Goal: Task Accomplishment & Management: Complete application form

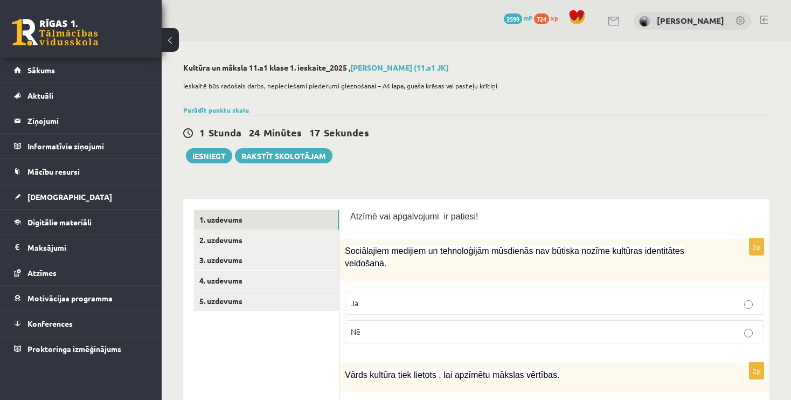
click at [171, 43] on button at bounding box center [170, 40] width 17 height 24
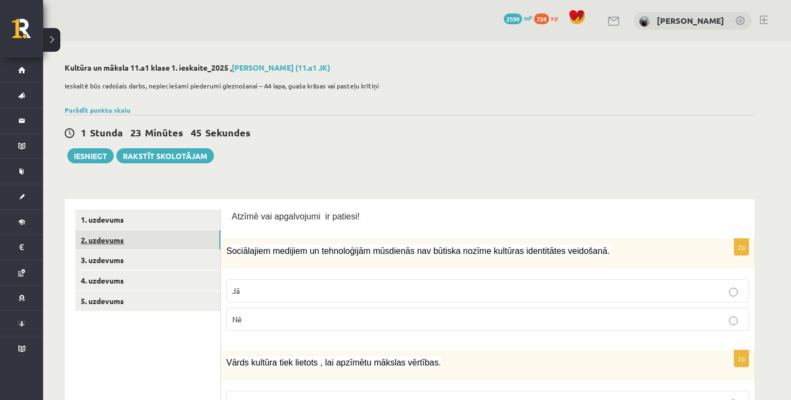
click at [207, 246] on link "2. uzdevums" at bounding box center [147, 240] width 145 height 20
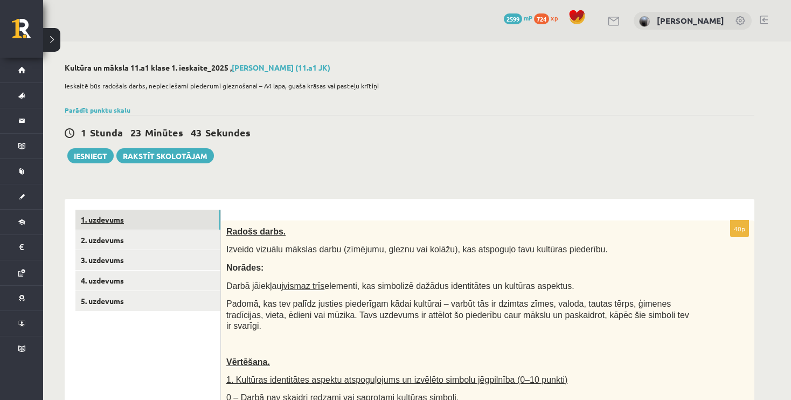
click at [192, 213] on link "1. uzdevums" at bounding box center [147, 220] width 145 height 20
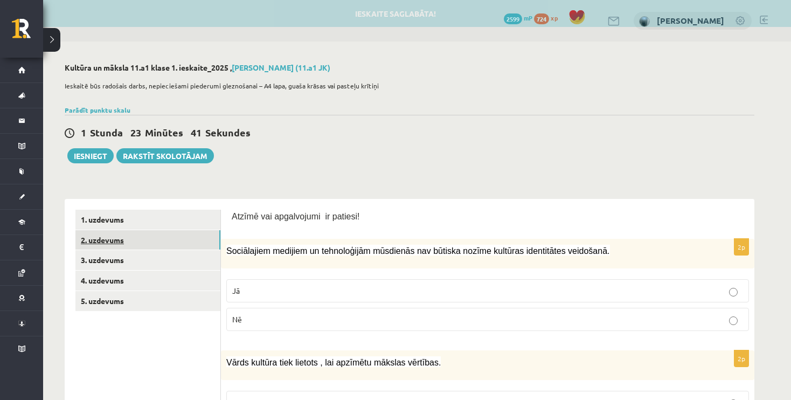
click at [192, 240] on link "2. uzdevums" at bounding box center [147, 240] width 145 height 20
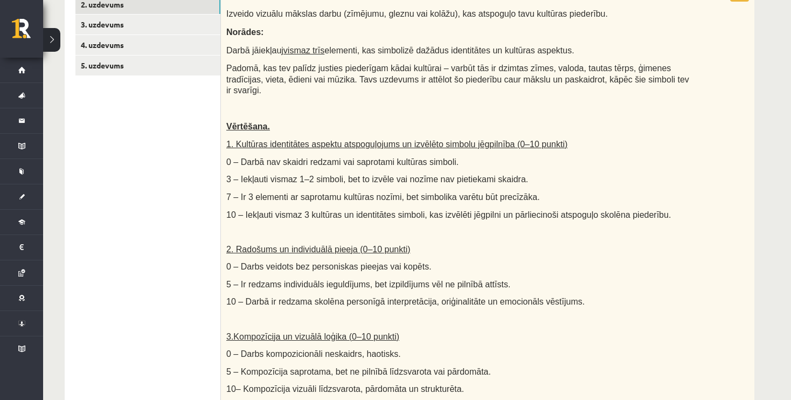
scroll to position [237, 0]
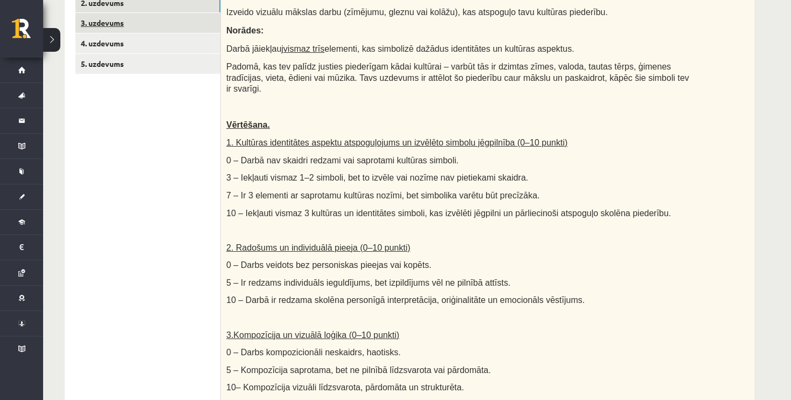
click at [186, 23] on link "3. uzdevums" at bounding box center [147, 23] width 145 height 20
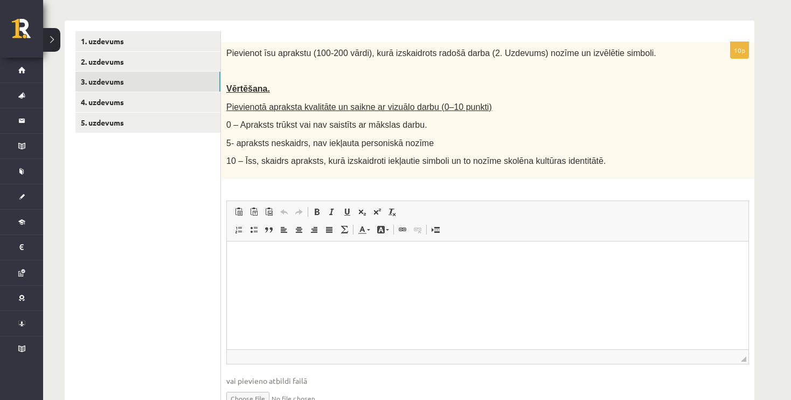
scroll to position [164, 0]
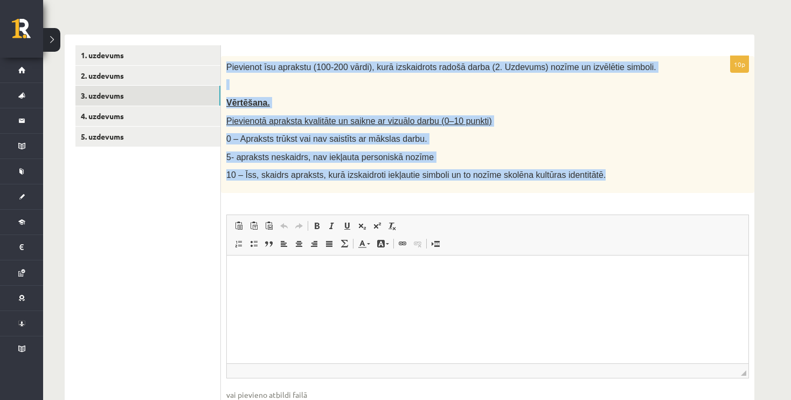
drag, startPoint x: 226, startPoint y: 65, endPoint x: 582, endPoint y: 180, distance: 374.9
click at [582, 180] on div "Pievienot īsu aprakstu (100-200 vārdi), kurā izskaidrots radošā darba (2. Uzdev…" at bounding box center [487, 124] width 533 height 137
copy div "Pievienot īsu aprakstu (100-200 vārdi), kurā izskaidrots radošā darba (2. Uzdev…"
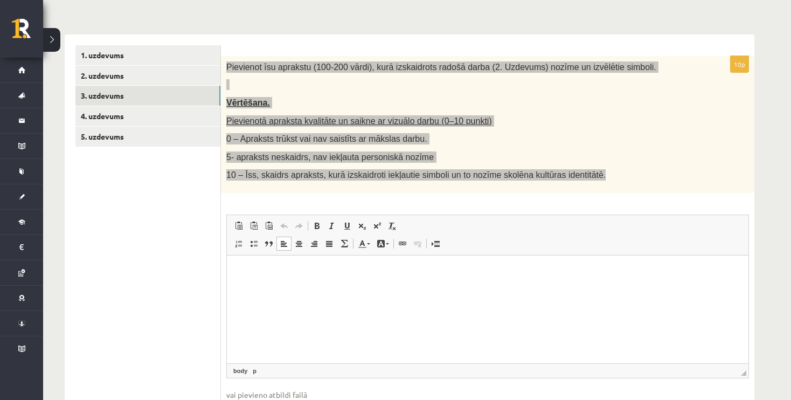
click at [275, 288] on html at bounding box center [487, 271] width 521 height 33
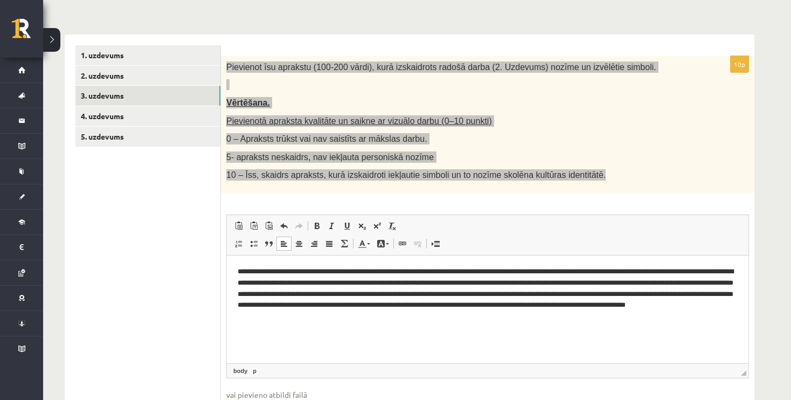
click at [352, 272] on p "**********" at bounding box center [488, 294] width 500 height 56
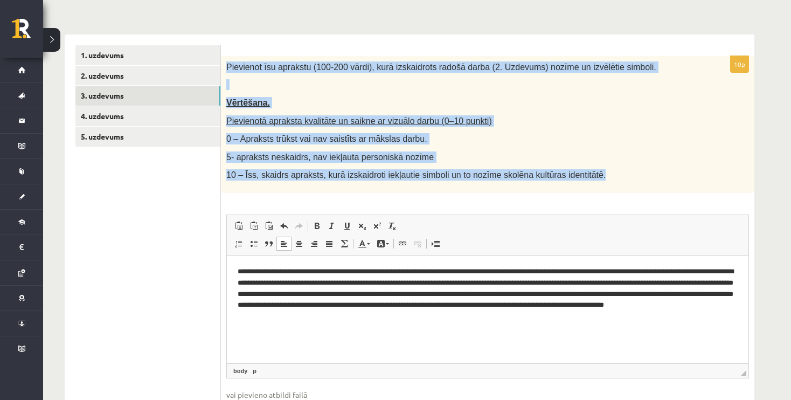
click at [617, 114] on div "Pievienot īsu aprakstu (100-200 vārdi), kurā izskaidrots radošā darba (2. Uzdev…" at bounding box center [487, 124] width 533 height 137
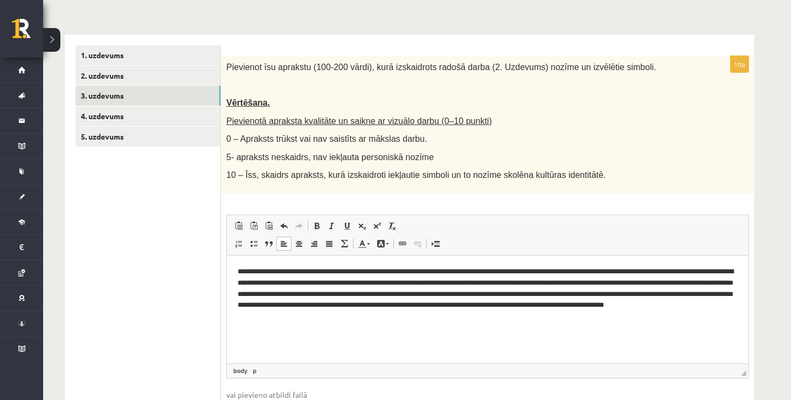
click at [617, 114] on div "Pievienot īsu aprakstu (100-200 vārdi), kurā izskaidrots radošā darba (2. Uzdev…" at bounding box center [487, 124] width 533 height 137
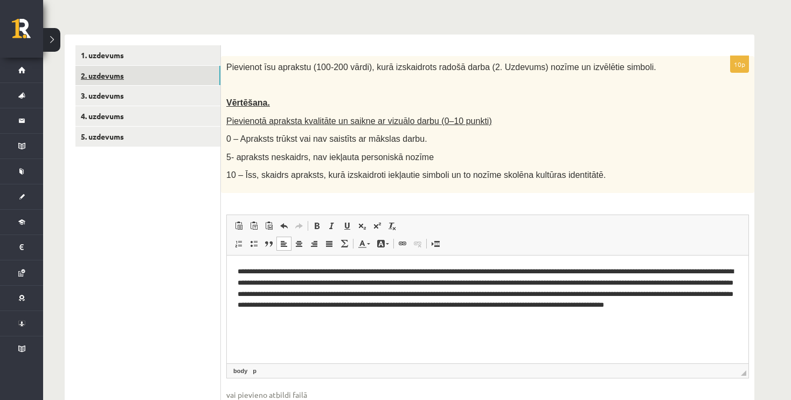
click at [141, 78] on link "2. uzdevums" at bounding box center [147, 76] width 145 height 20
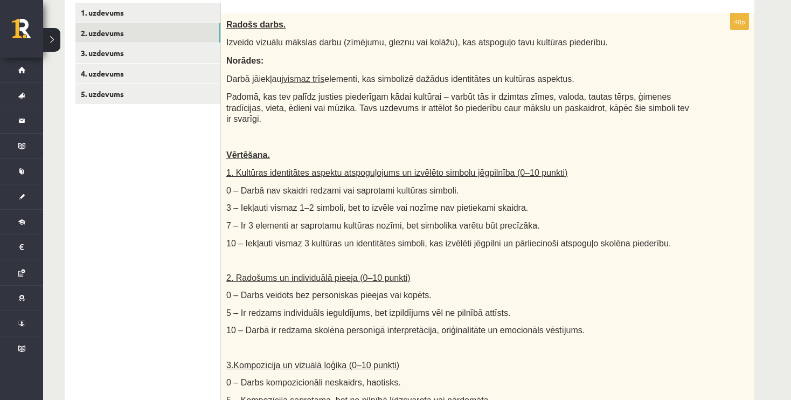
scroll to position [204, 0]
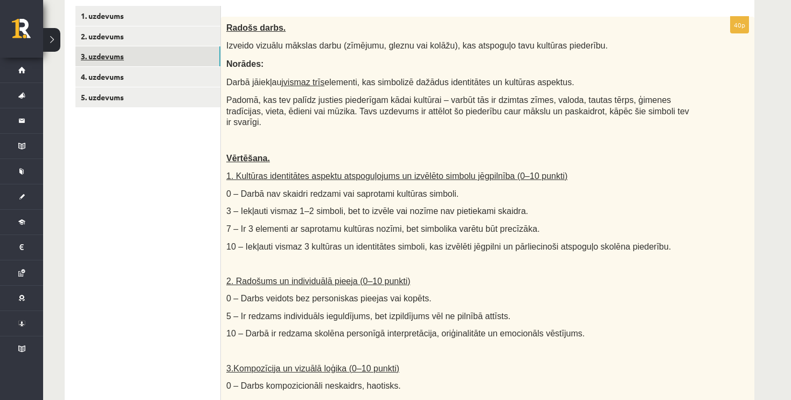
click at [197, 60] on link "3. uzdevums" at bounding box center [147, 56] width 145 height 20
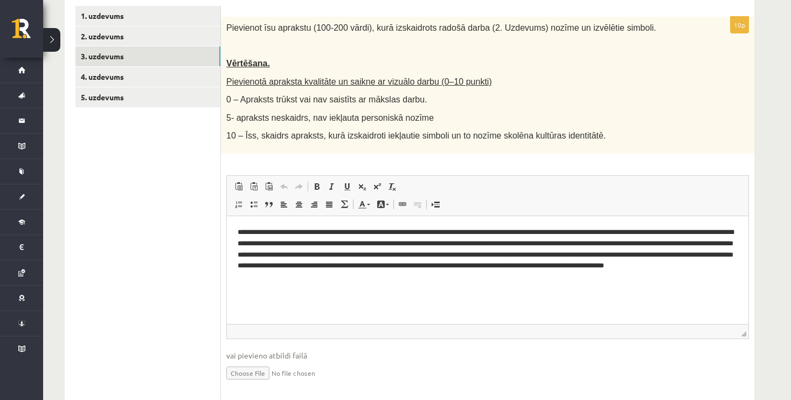
scroll to position [0, 0]
drag, startPoint x: 367, startPoint y: 245, endPoint x: 277, endPoint y: 243, distance: 90.5
click at [277, 243] on p "**********" at bounding box center [488, 254] width 500 height 56
click at [731, 245] on p "**********" at bounding box center [488, 254] width 500 height 56
click at [511, 267] on p "**********" at bounding box center [488, 254] width 500 height 56
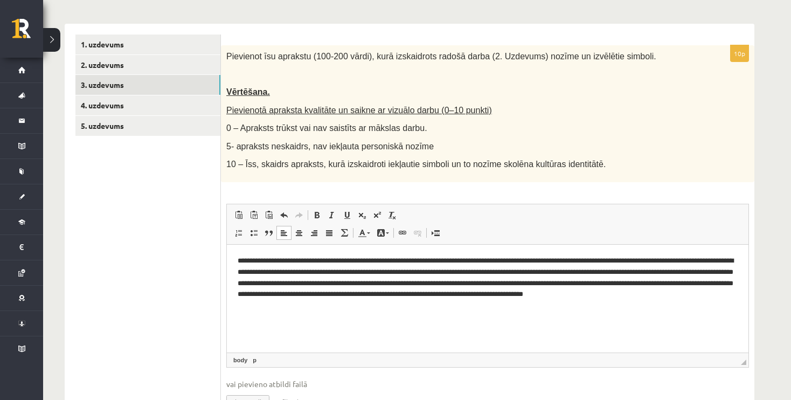
scroll to position [172, 0]
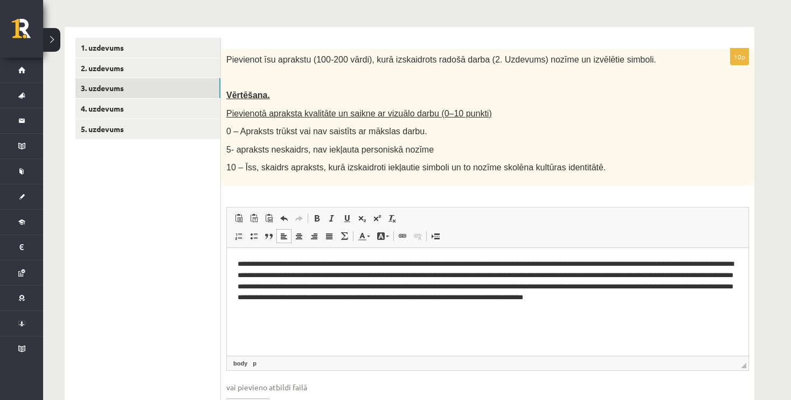
click at [789, 165] on div "**********" at bounding box center [417, 167] width 748 height 594
click at [154, 114] on link "4. uzdevums" at bounding box center [147, 109] width 145 height 20
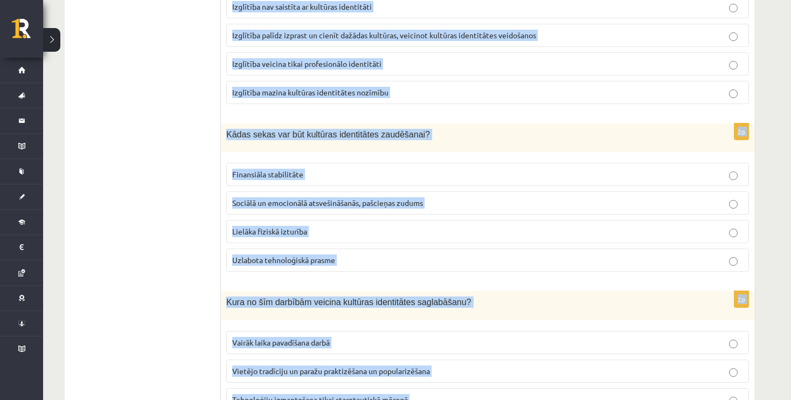
scroll to position [1513, 0]
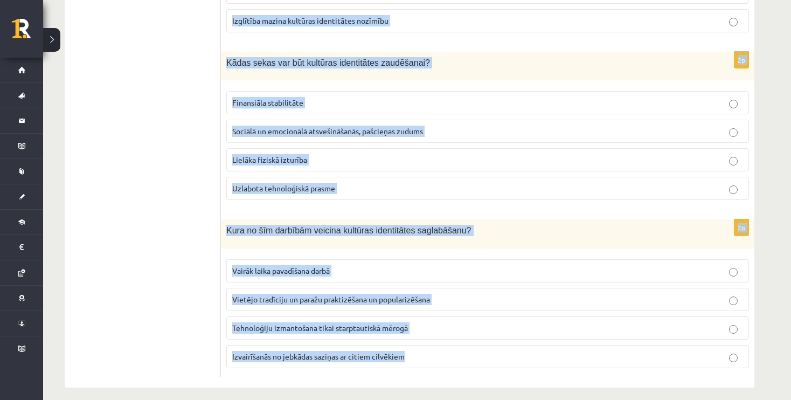
drag, startPoint x: 225, startPoint y: 57, endPoint x: 448, endPoint y: 360, distance: 376.9
copy form "Kā mēs varam veicināt izpratni un cieņu pret dažādām kultūrām? Ignorējot citas …"
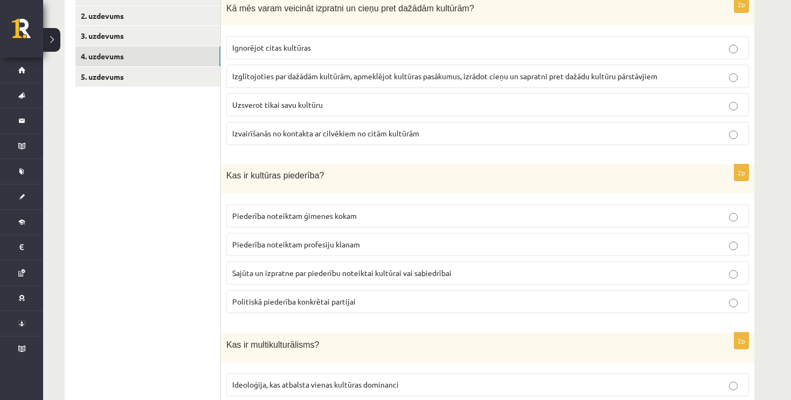
scroll to position [215, 0]
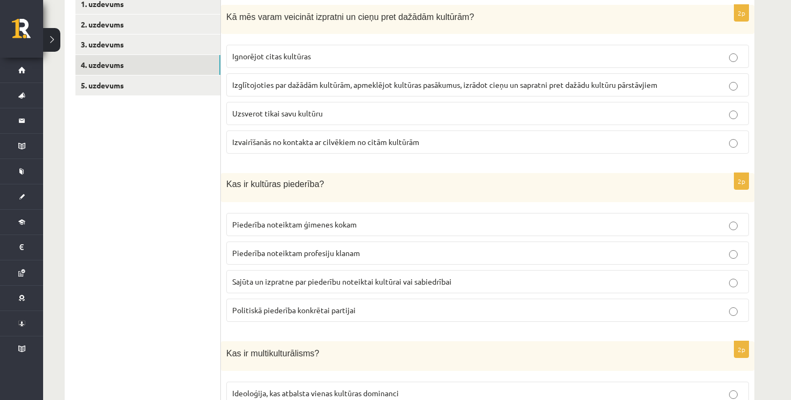
click at [340, 88] on p "Izglītojoties par dažādām kultūrām, apmeklējot kultūras pasākumus, izrādot cieņ…" at bounding box center [487, 84] width 511 height 11
click at [289, 277] on span "Sajūta un izpratne par piederību noteiktai kultūrai vai sabiedrībai" at bounding box center [341, 281] width 219 height 10
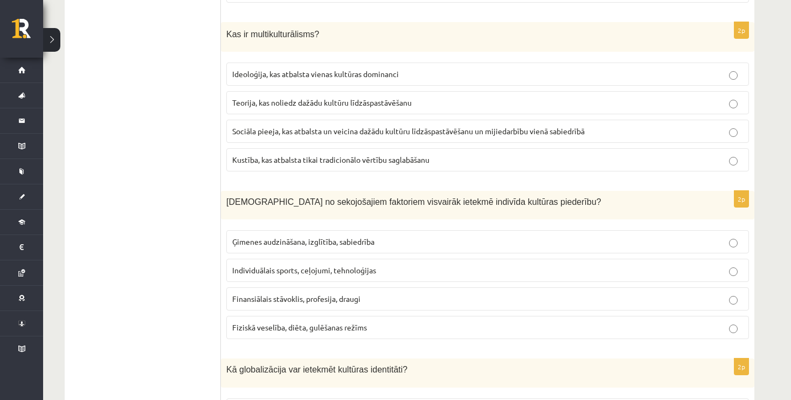
scroll to position [545, 0]
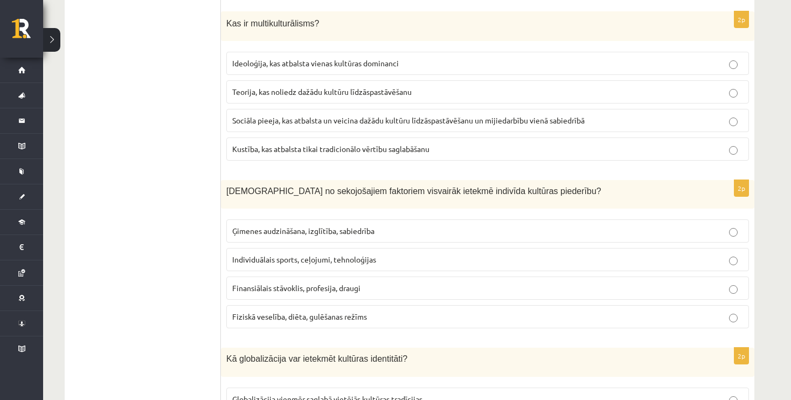
click at [330, 118] on span "Sociāla pieeja, kas atbalsta un veicina dažādu kultūru līdzāspastāvēšanu un mij…" at bounding box center [408, 120] width 352 height 10
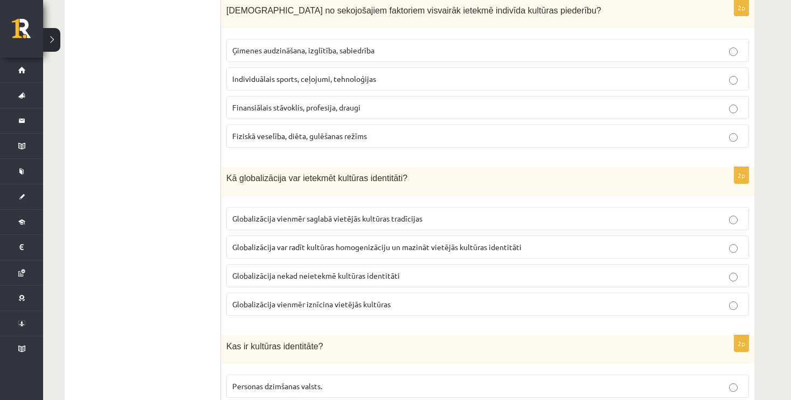
scroll to position [721, 0]
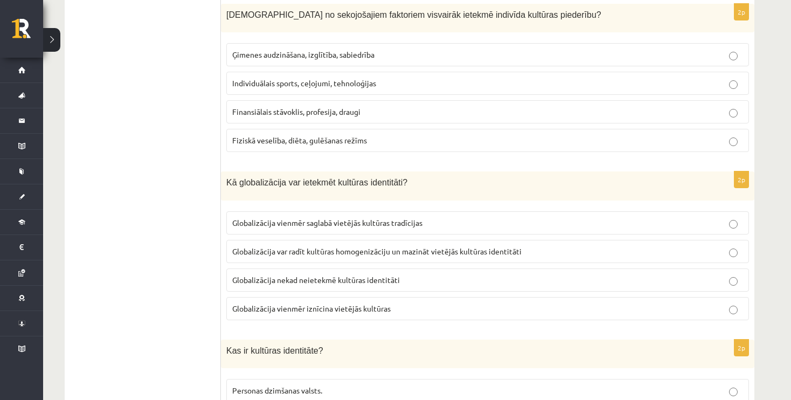
click at [297, 49] on p "Ģimenes audzināšana, izglītība, sabiedrība" at bounding box center [487, 54] width 511 height 11
click at [280, 246] on span "Globalizācija var radīt kultūras homogenizāciju un mazināt vietējās kultūras id…" at bounding box center [376, 251] width 289 height 10
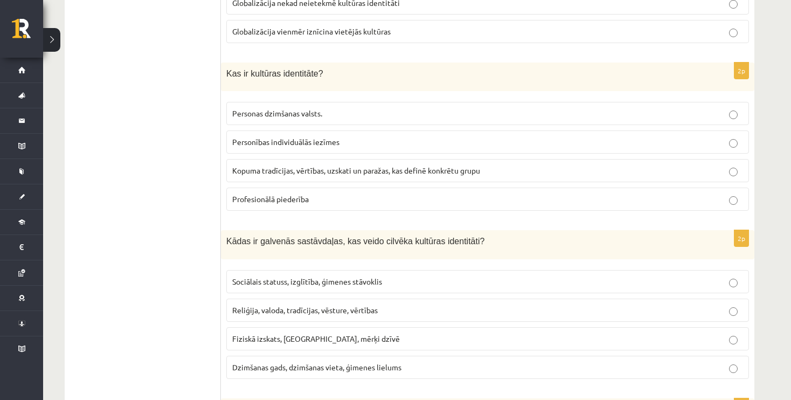
scroll to position [1000, 0]
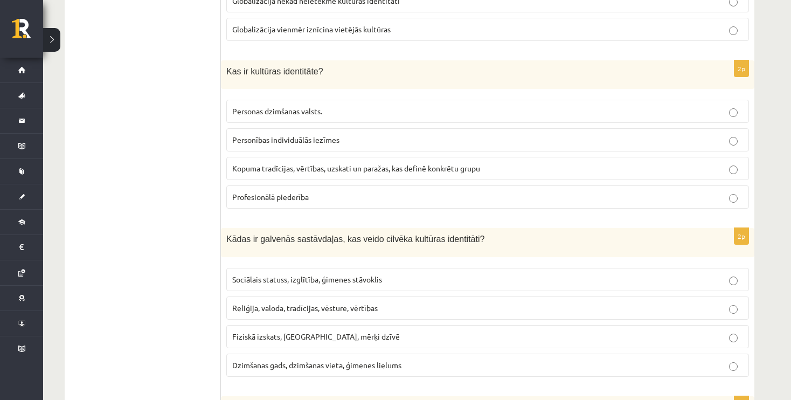
click at [283, 163] on span "Kopuma tradīcijas, vērtības, uzskati un paražas, kas definē konkrētu grupu" at bounding box center [356, 168] width 248 height 10
click at [298, 304] on span "Reliģija, valoda, tradīcijas, vēsture, vērtības" at bounding box center [304, 308] width 145 height 10
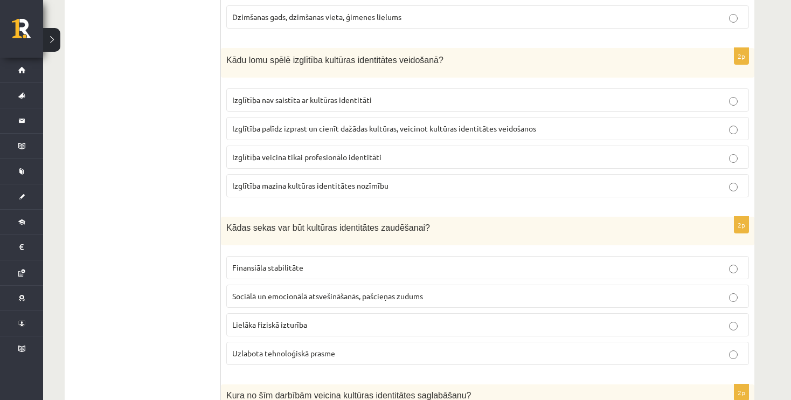
scroll to position [1350, 0]
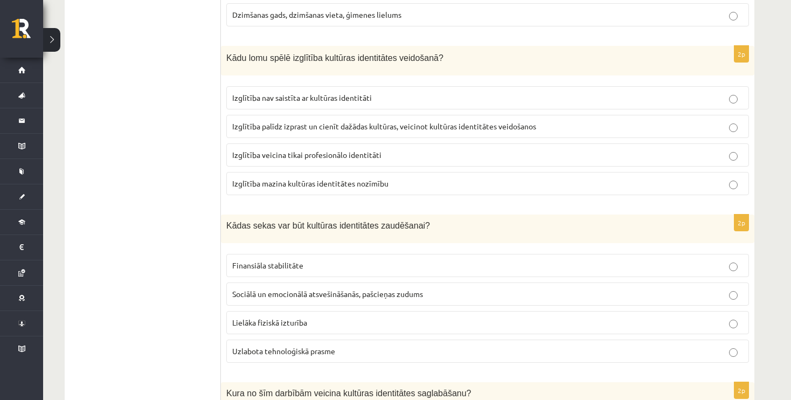
click at [298, 121] on span "Izglītība palīdz izprast un cienīt dažādas kultūras, veicinot kultūras identitā…" at bounding box center [384, 126] width 304 height 10
click at [312, 292] on label "Sociālā un emocionālā atsvešināšanās, pašcieņas zudums" at bounding box center [487, 293] width 522 height 23
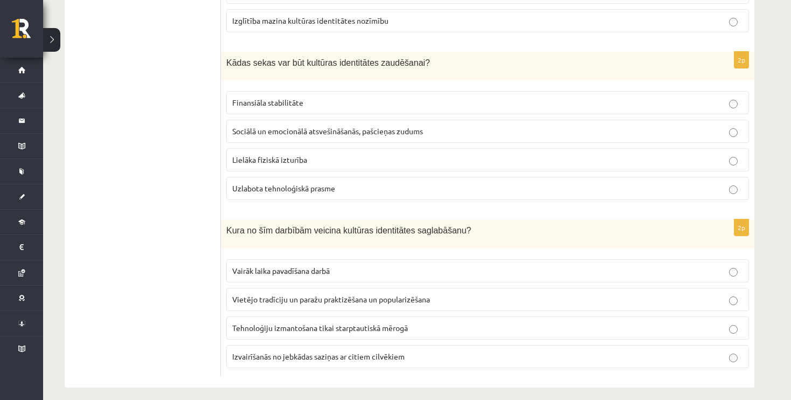
click at [417, 294] on p "Vietējo tradīciju un paražu praktizēšana un popularizēšana" at bounding box center [487, 299] width 511 height 11
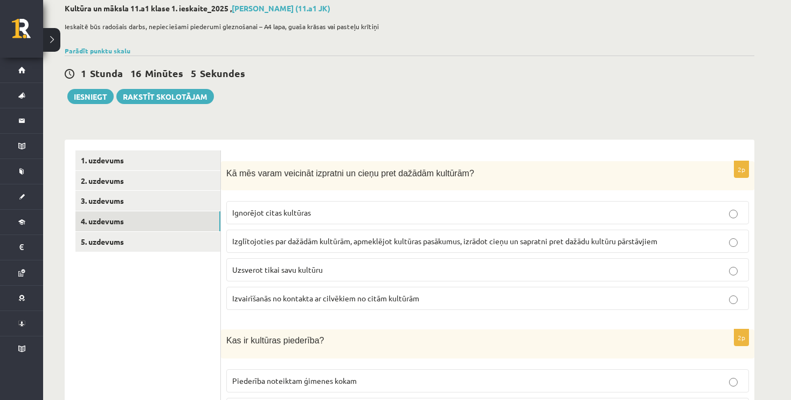
scroll to position [13, 0]
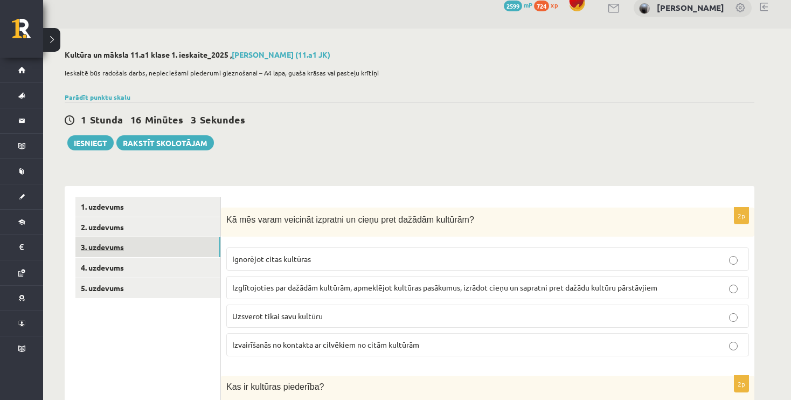
click at [164, 246] on link "3. uzdevums" at bounding box center [147, 247] width 145 height 20
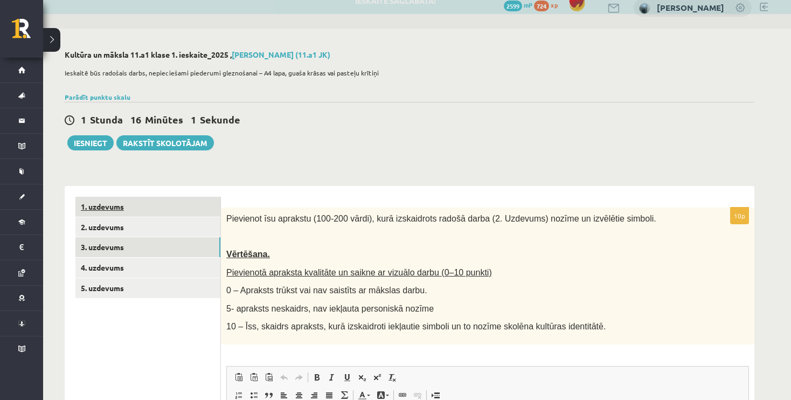
scroll to position [0, 0]
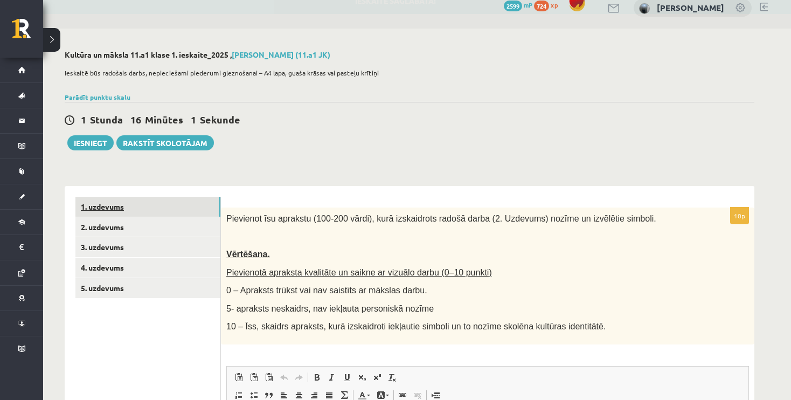
click at [159, 201] on link "1. uzdevums" at bounding box center [147, 207] width 145 height 20
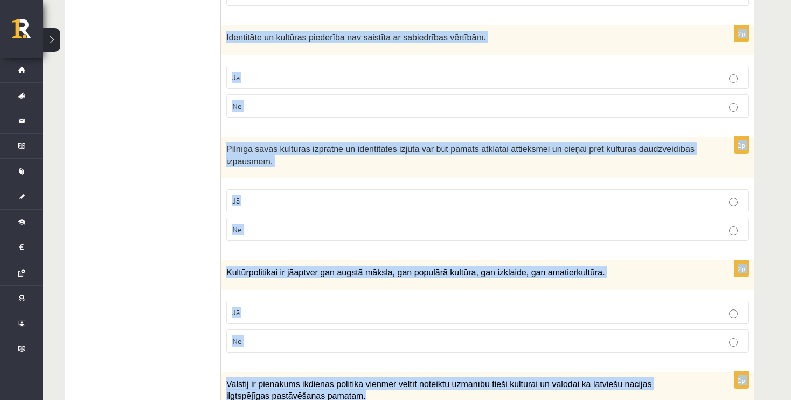
scroll to position [1546, 0]
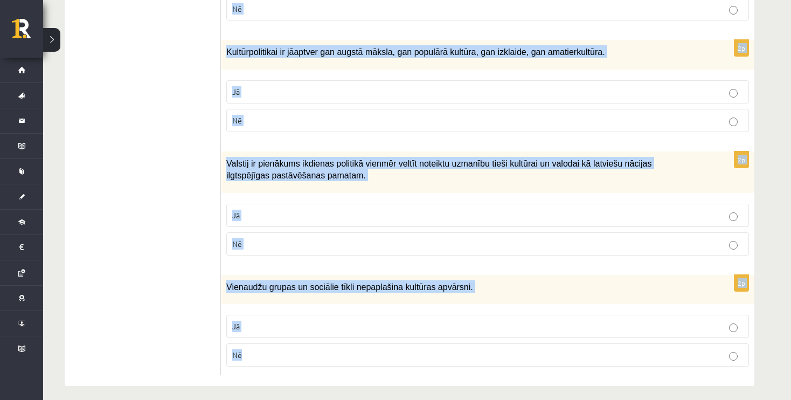
drag, startPoint x: 232, startPoint y: 203, endPoint x: 346, endPoint y: 363, distance: 196.2
copy form "Atzīmē vai apgalvojumi ir patiesi! 2p Sociālajiem medijiem un tehnoloģijām mūsd…"
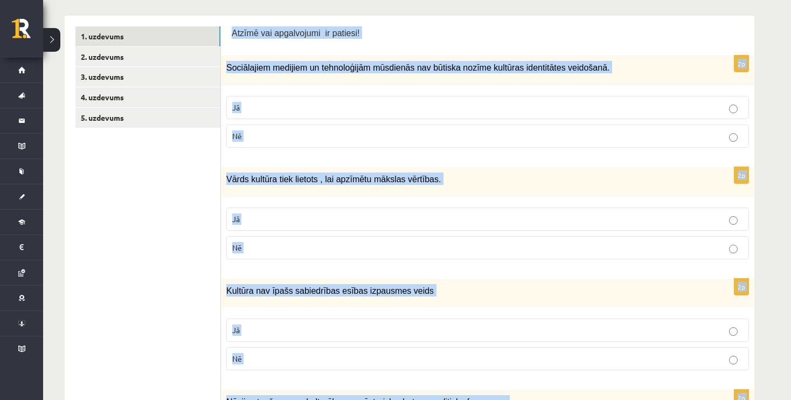
scroll to position [181, 0]
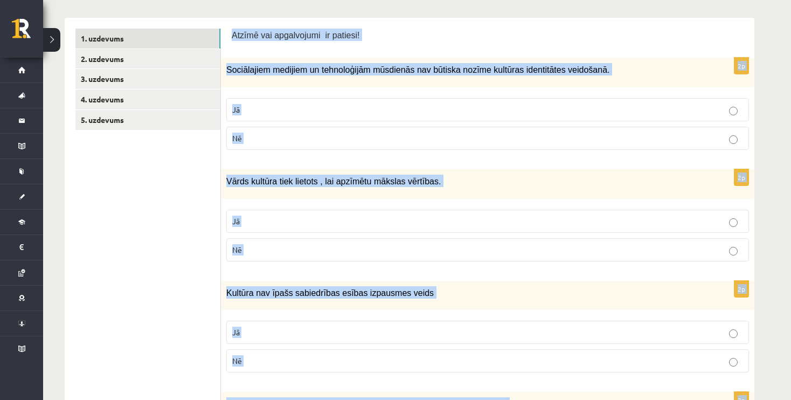
click at [584, 29] on p "Atzīmē vai apgalvojumi ir patiesi!" at bounding box center [488, 35] width 512 height 12
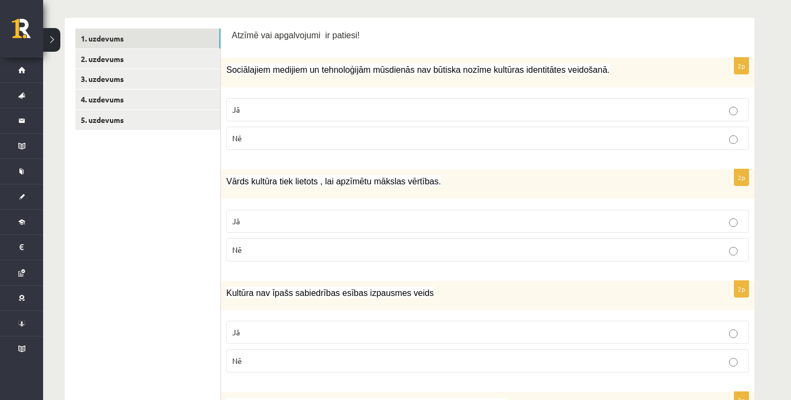
click at [420, 138] on p "Nē" at bounding box center [487, 138] width 511 height 11
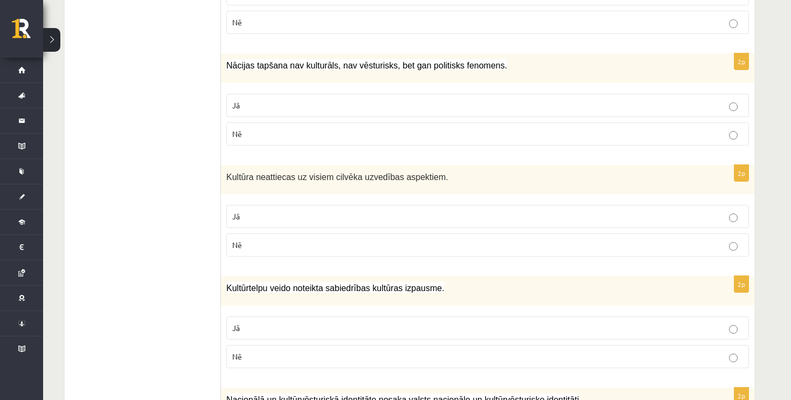
scroll to position [0, 0]
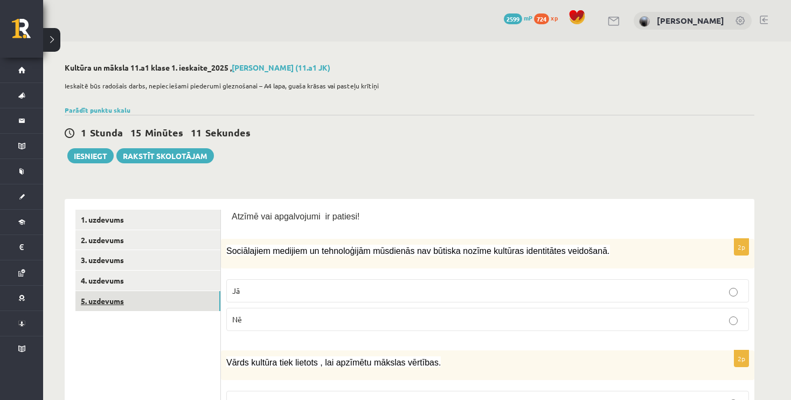
click at [205, 305] on link "5. uzdevums" at bounding box center [147, 301] width 145 height 20
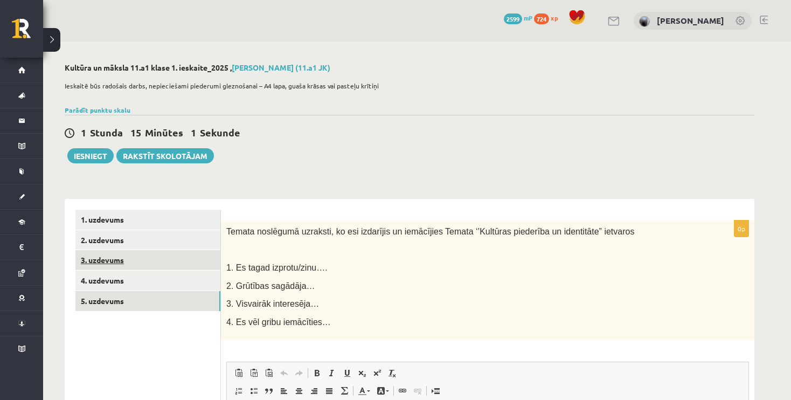
click at [166, 263] on link "3. uzdevums" at bounding box center [147, 260] width 145 height 20
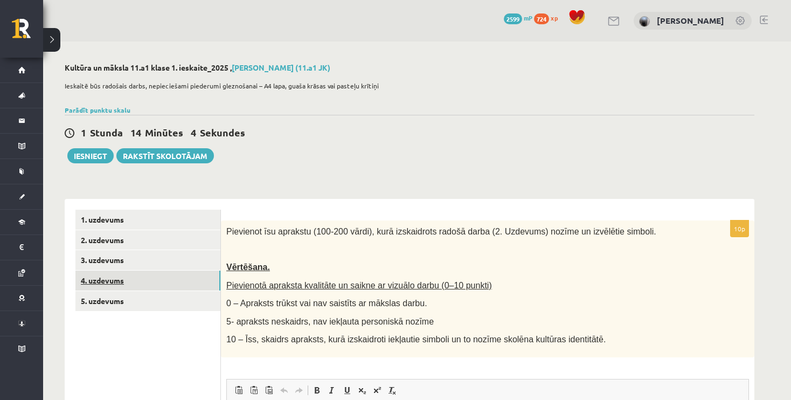
click at [201, 273] on link "4. uzdevums" at bounding box center [147, 280] width 145 height 20
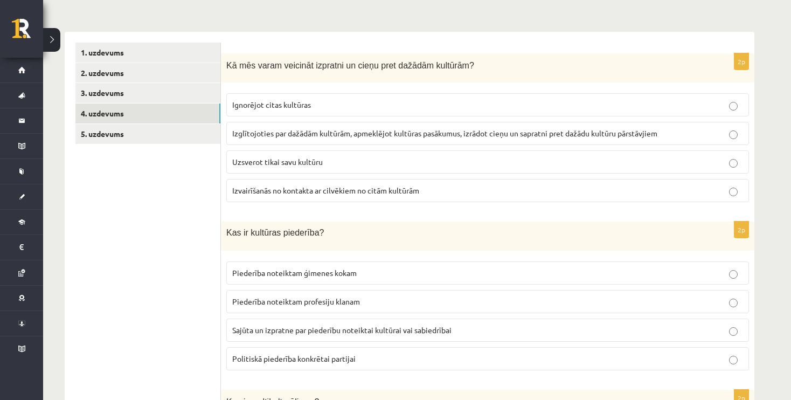
scroll to position [154, 0]
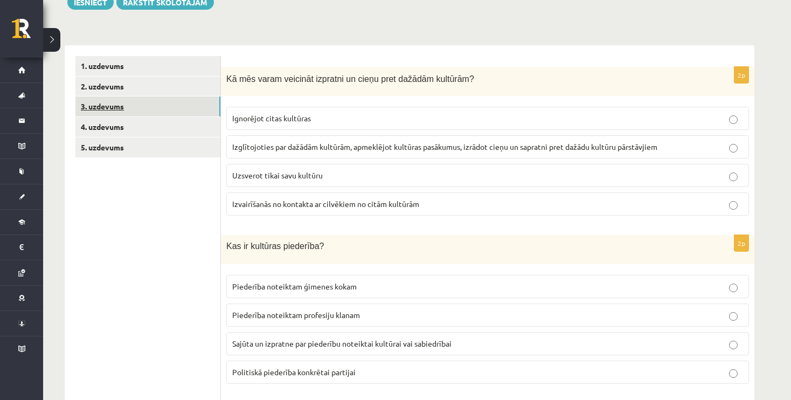
click at [166, 114] on link "3. uzdevums" at bounding box center [147, 106] width 145 height 20
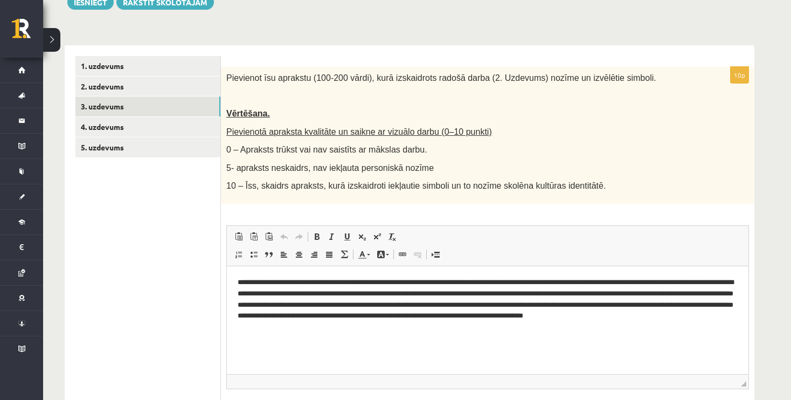
scroll to position [0, 0]
click at [179, 88] on link "2. uzdevums" at bounding box center [147, 86] width 145 height 20
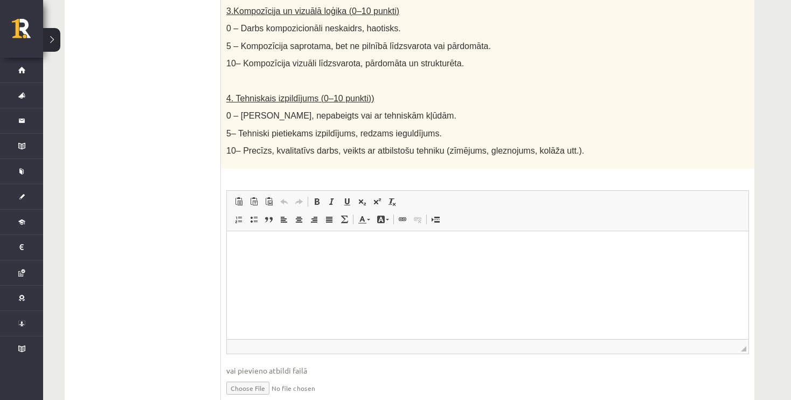
scroll to position [595, 0]
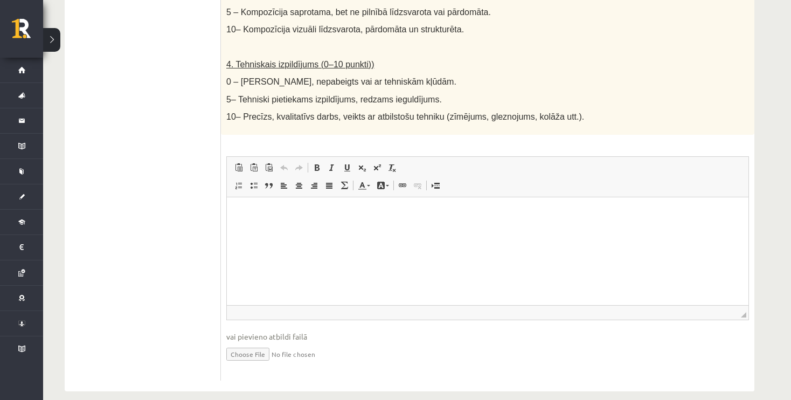
click at [253, 344] on input "file" at bounding box center [487, 353] width 522 height 22
type input "**********"
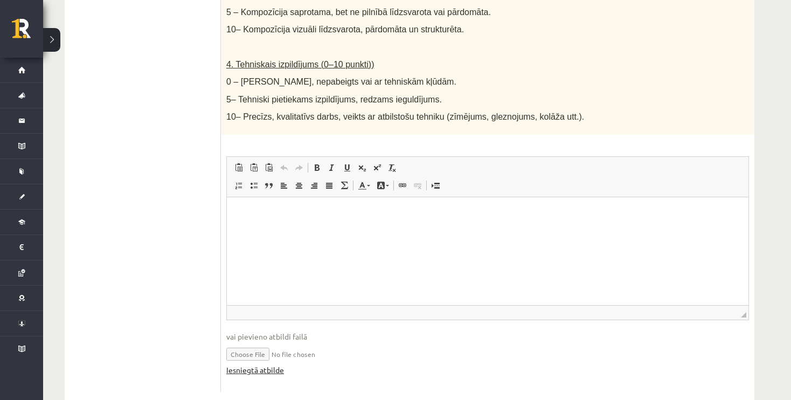
click at [257, 364] on link "Iesniegtā atbilde" at bounding box center [255, 369] width 58 height 11
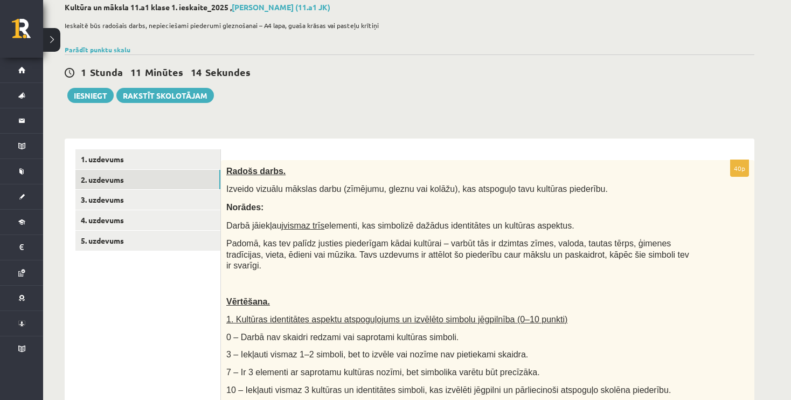
scroll to position [0, 0]
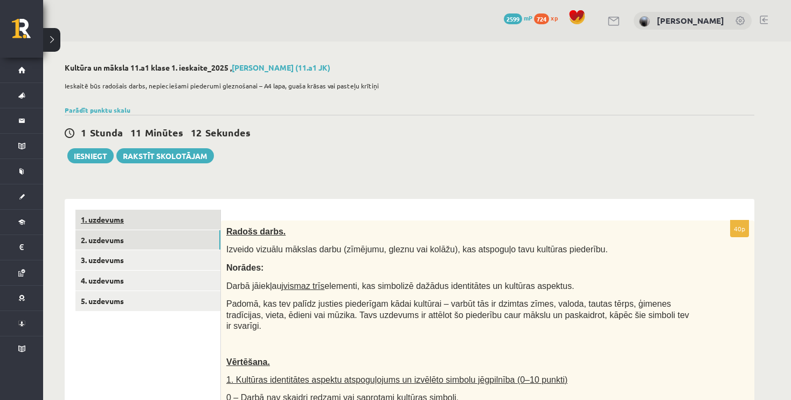
click at [189, 217] on link "1. uzdevums" at bounding box center [147, 220] width 145 height 20
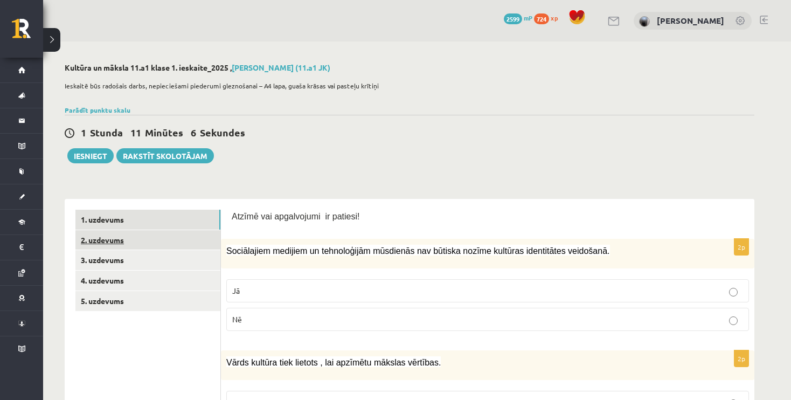
click at [178, 237] on link "2. uzdevums" at bounding box center [147, 240] width 145 height 20
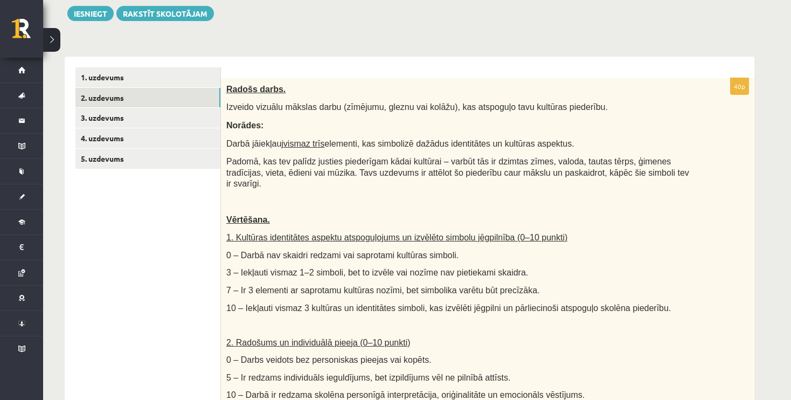
scroll to position [135, 0]
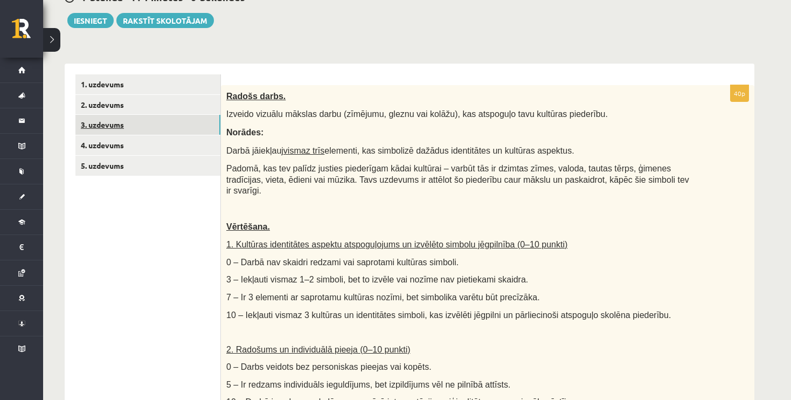
click at [179, 122] on link "3. uzdevums" at bounding box center [147, 125] width 145 height 20
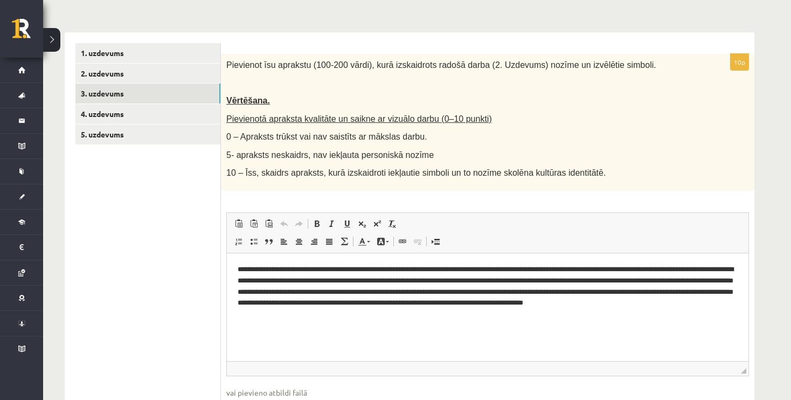
scroll to position [165, 0]
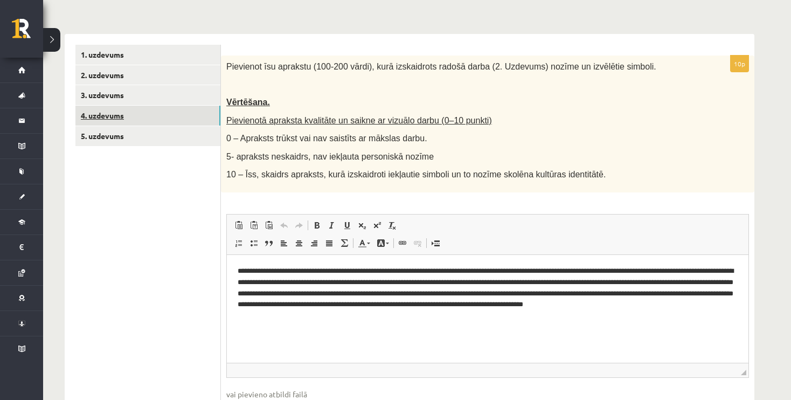
click at [150, 119] on link "4. uzdevums" at bounding box center [147, 116] width 145 height 20
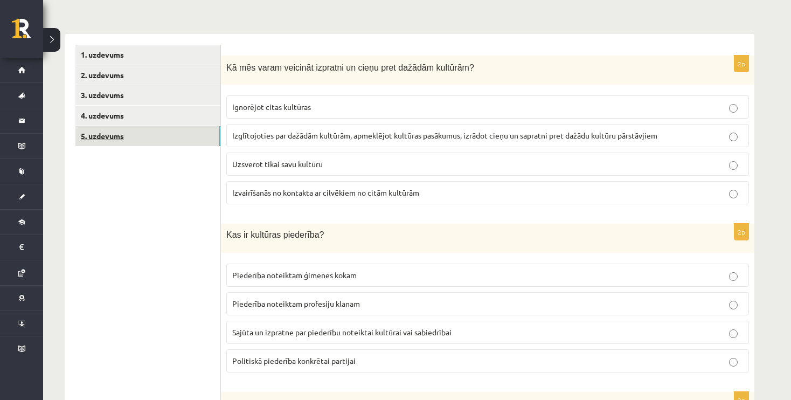
click at [160, 138] on link "5. uzdevums" at bounding box center [147, 136] width 145 height 20
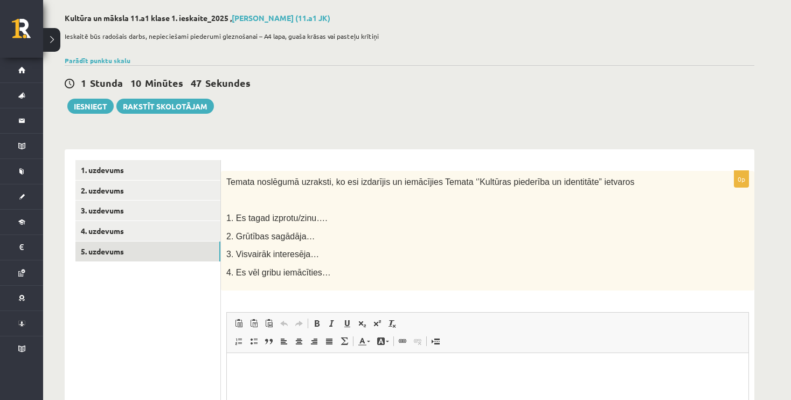
scroll to position [46, 0]
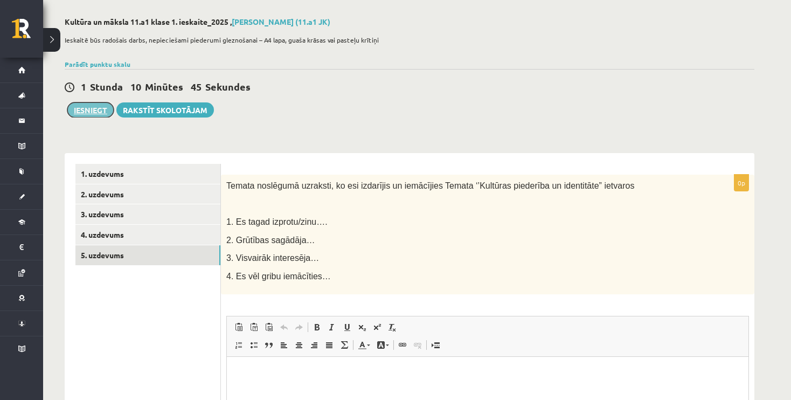
click at [91, 110] on button "Iesniegt" at bounding box center [90, 109] width 46 height 15
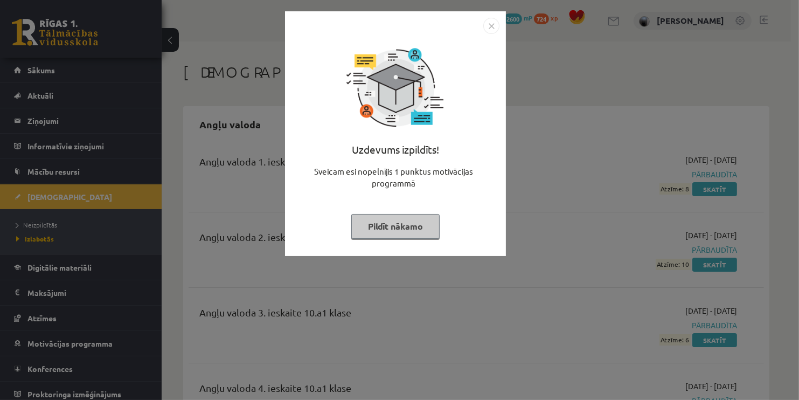
click at [400, 226] on button "Pildīt nākamo" at bounding box center [395, 226] width 88 height 25
